Goal: Information Seeking & Learning: Learn about a topic

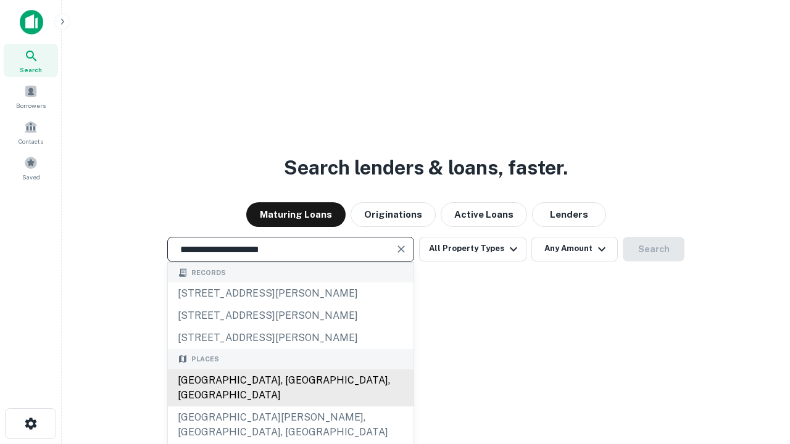
click at [290, 407] on div "[GEOGRAPHIC_DATA], [GEOGRAPHIC_DATA], [GEOGRAPHIC_DATA]" at bounding box center [291, 388] width 246 height 37
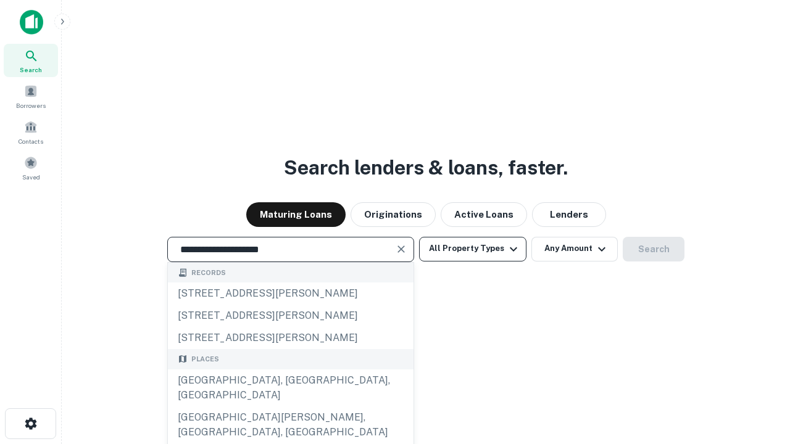
type input "**********"
click at [473, 249] on button "All Property Types" at bounding box center [472, 249] width 107 height 25
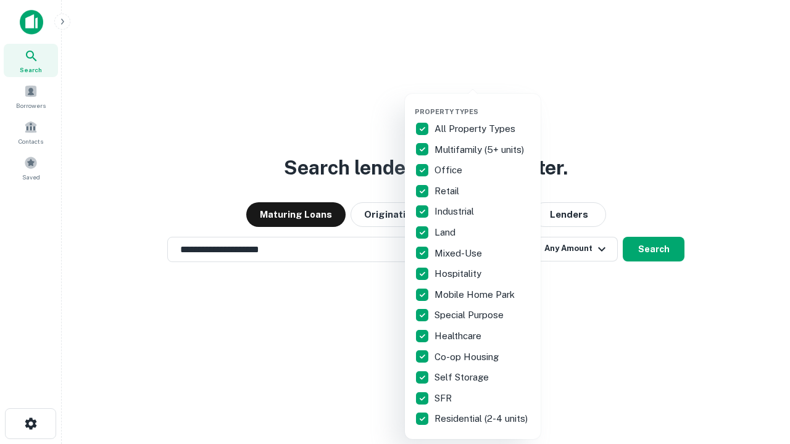
click at [482, 104] on button "button" at bounding box center [483, 104] width 136 height 1
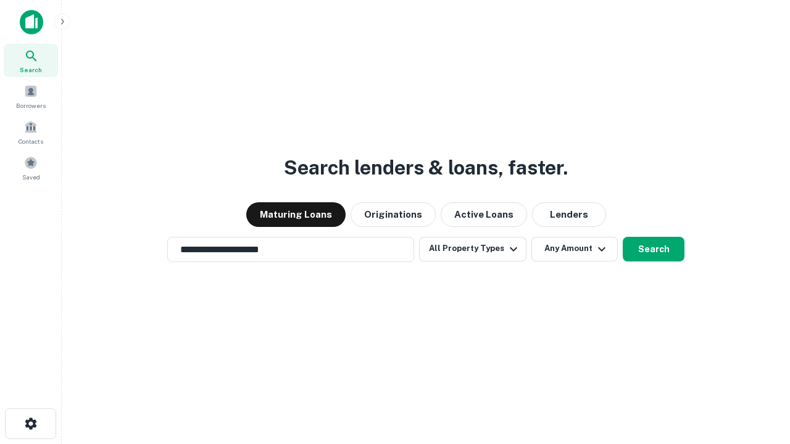
scroll to position [19, 0]
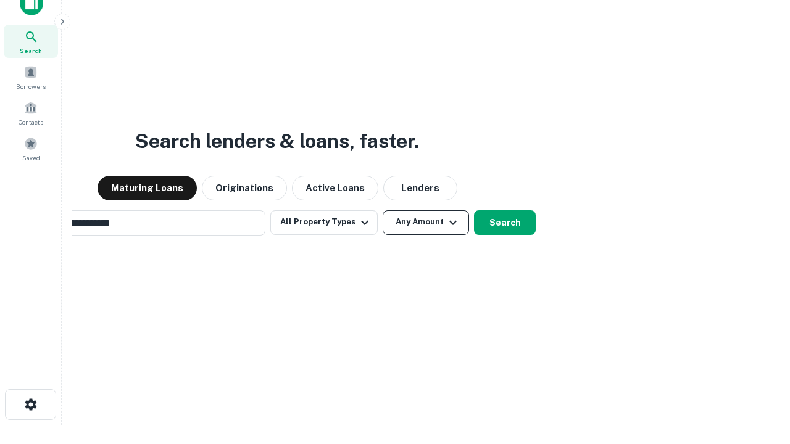
click at [382, 210] on button "Any Amount" at bounding box center [425, 222] width 86 height 25
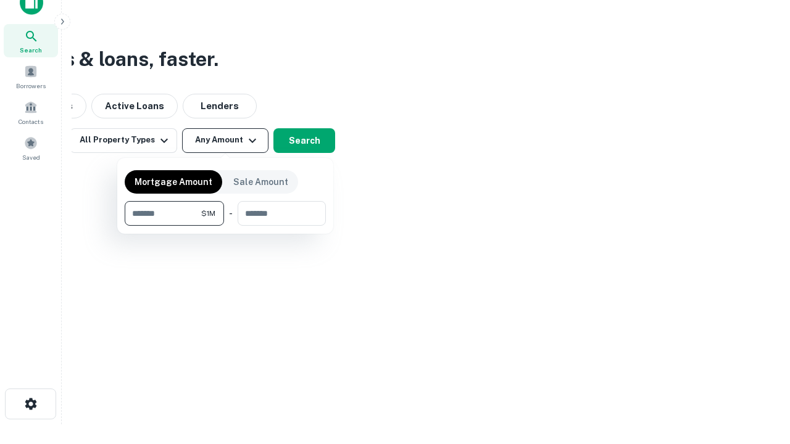
type input "*******"
click at [225, 226] on button "button" at bounding box center [225, 226] width 201 height 1
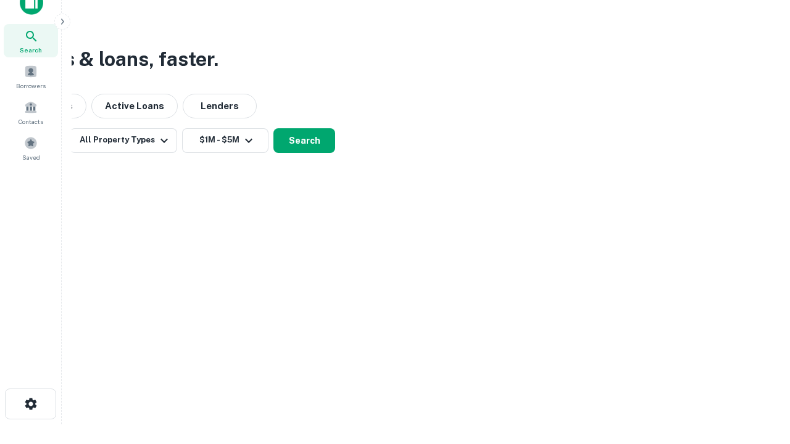
scroll to position [19, 0]
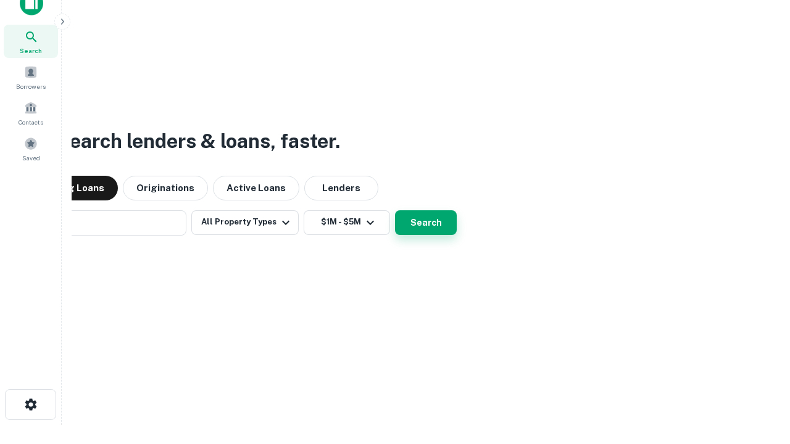
click at [395, 210] on button "Search" at bounding box center [426, 222] width 62 height 25
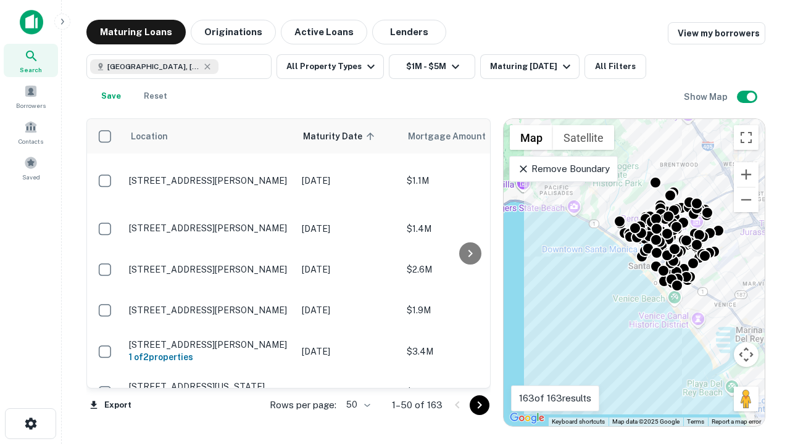
click at [356, 405] on body "Search Borrowers Contacts Saved Maturing Loans Originations Active Loans Lender…" at bounding box center [395, 222] width 790 height 444
click at [357, 374] on li "25" at bounding box center [357, 374] width 36 height 22
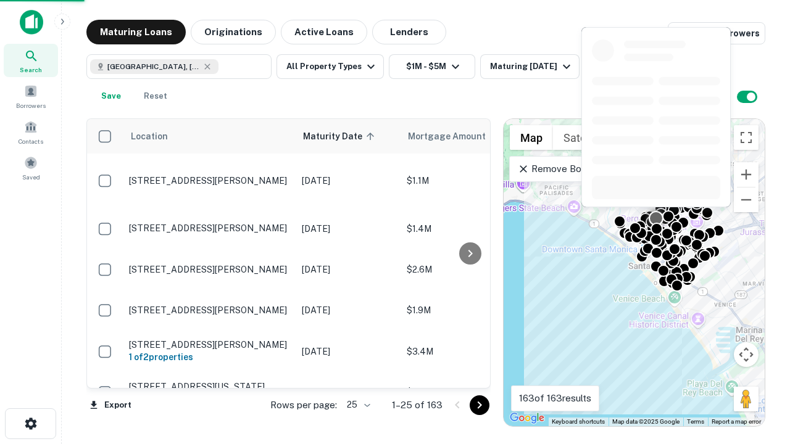
click at [479, 405] on icon "Go to next page" at bounding box center [479, 405] width 15 height 15
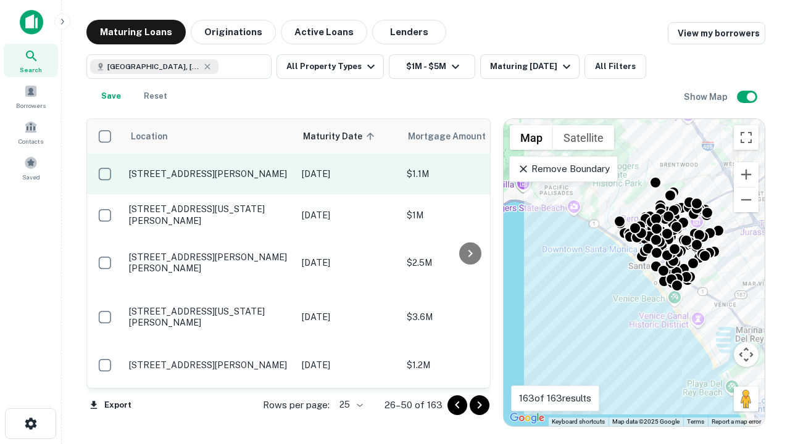
click at [209, 174] on p "[STREET_ADDRESS][PERSON_NAME]" at bounding box center [209, 173] width 160 height 11
